Goal: Navigation & Orientation: Find specific page/section

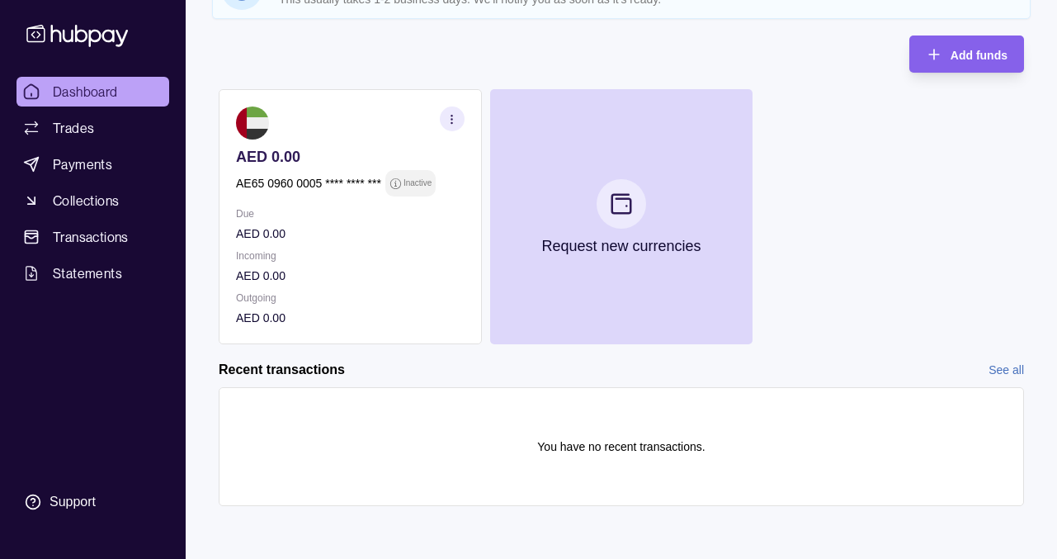
scroll to position [176, 0]
click at [106, 131] on link "Trades" at bounding box center [93, 128] width 153 height 30
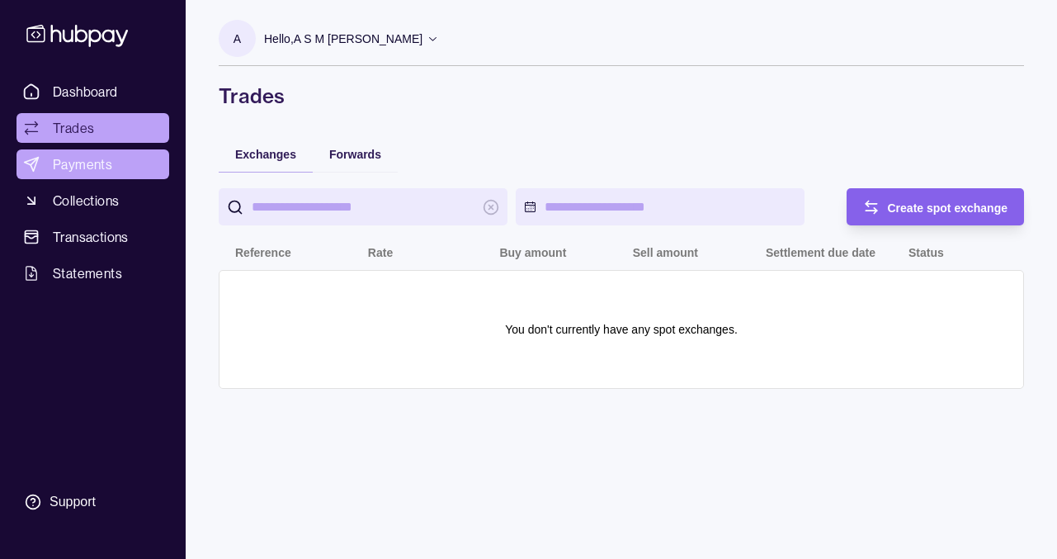
click at [111, 166] on span "Payments" at bounding box center [82, 164] width 59 height 20
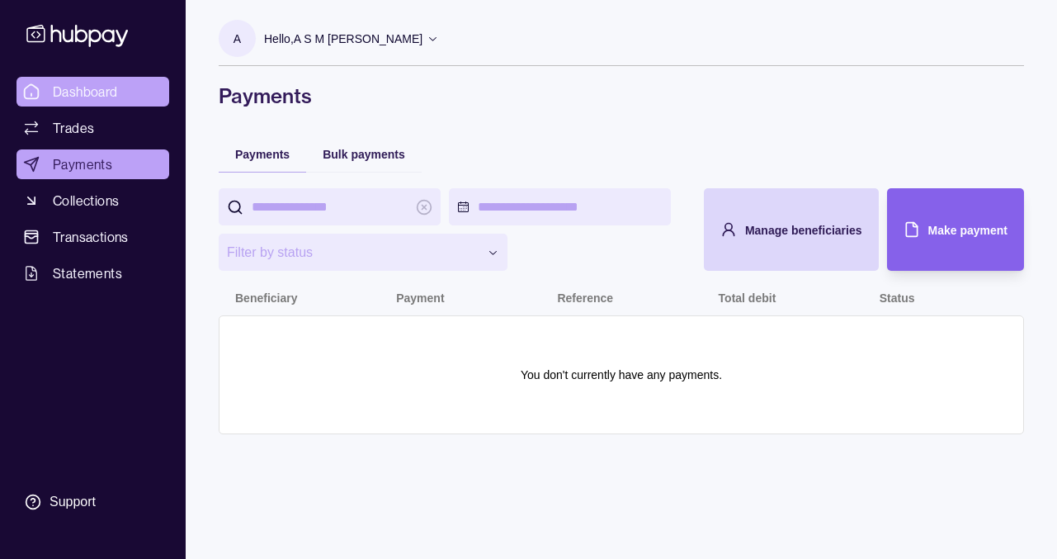
click at [107, 102] on link "Dashboard" at bounding box center [93, 92] width 153 height 30
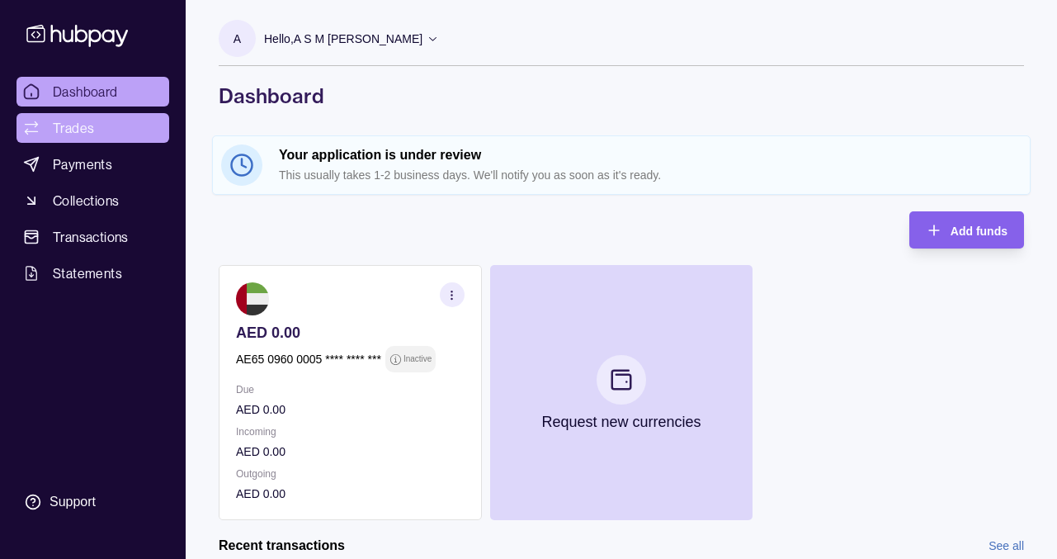
click at [119, 136] on link "Trades" at bounding box center [93, 128] width 153 height 30
